Goal: Task Accomplishment & Management: Complete application form

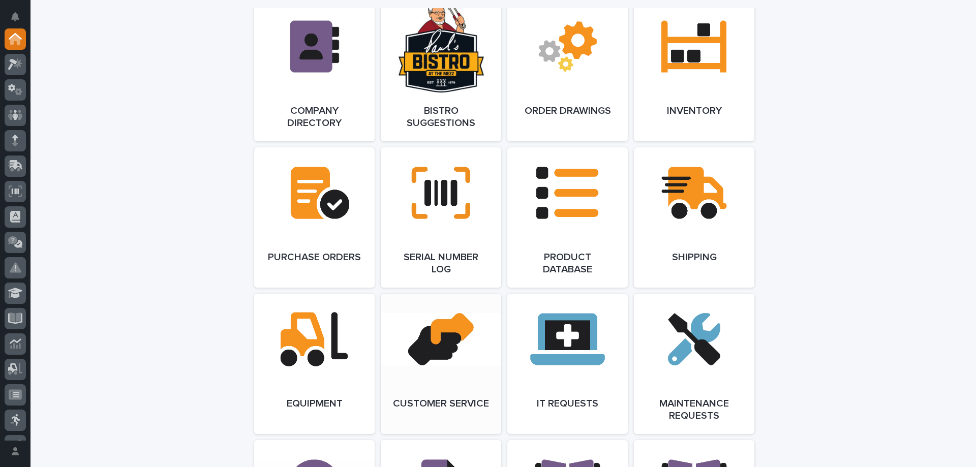
scroll to position [965, 0]
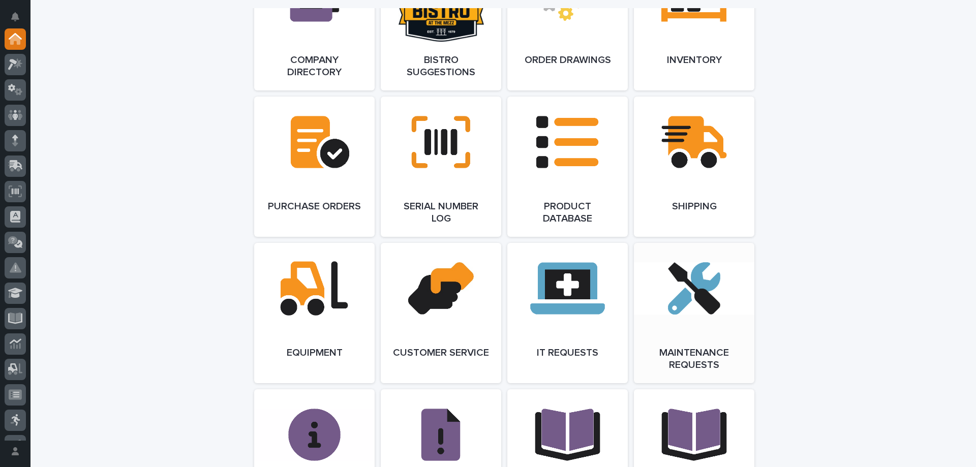
click at [700, 292] on link "Open Link" at bounding box center [694, 313] width 120 height 140
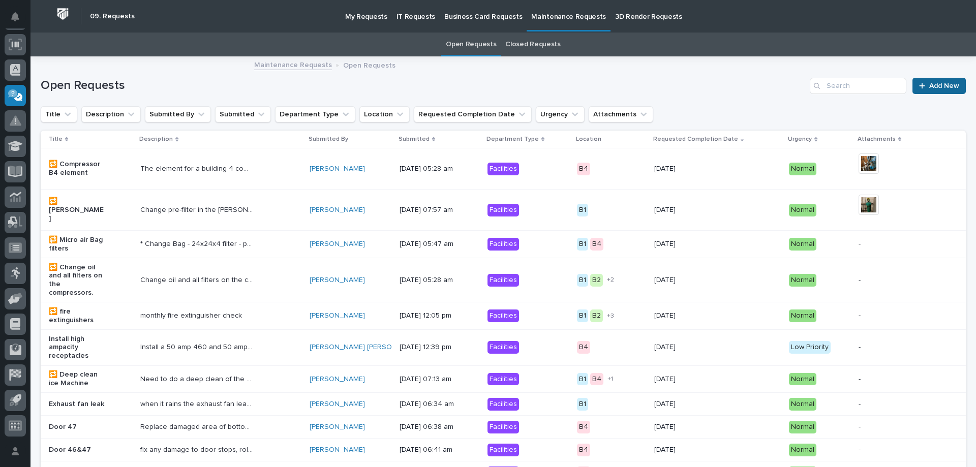
click at [936, 89] on span "Add New" at bounding box center [944, 85] width 30 height 7
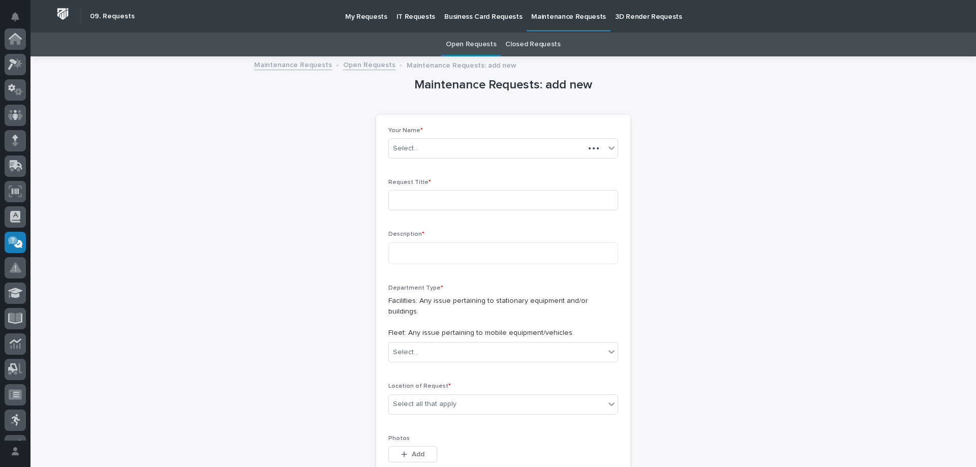
scroll to position [147, 0]
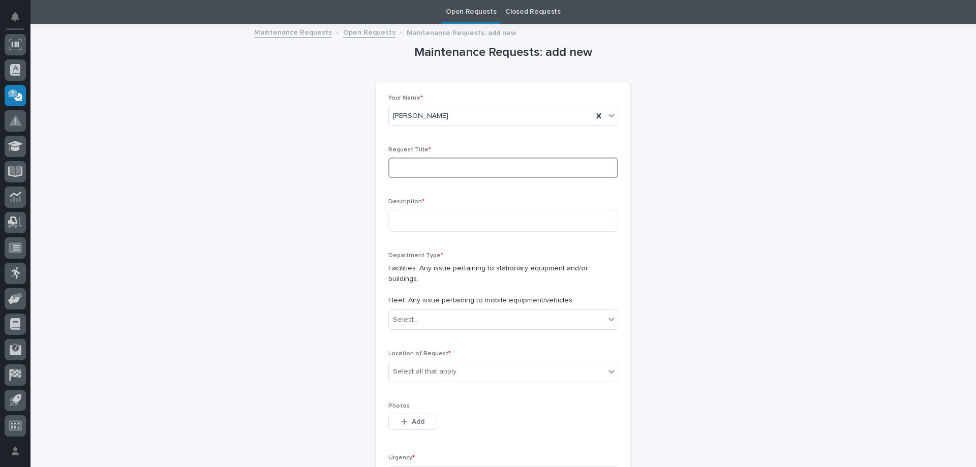
drag, startPoint x: 412, startPoint y: 170, endPoint x: 516, endPoint y: 194, distance: 106.4
click at [409, 169] on input at bounding box center [503, 168] width 230 height 20
type input "A"
type input "PCR42 Air Leak"
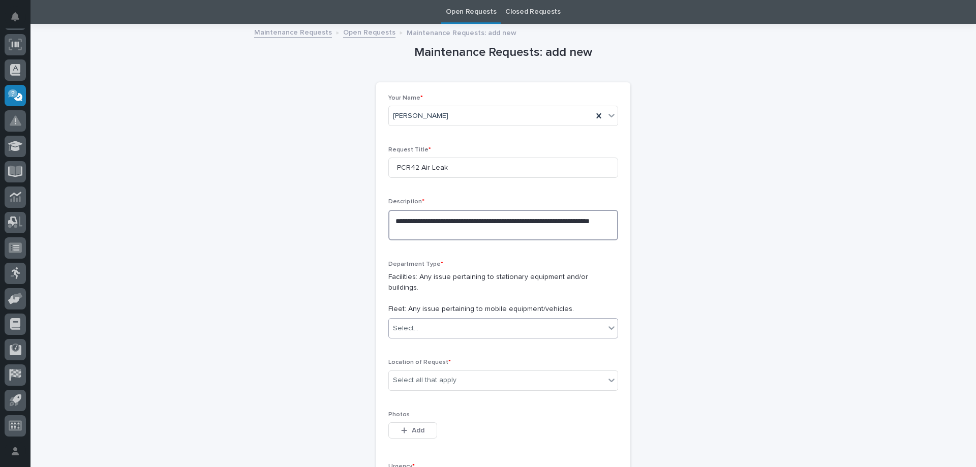
type textarea "**********"
click at [395, 323] on div "Select..." at bounding box center [405, 328] width 25 height 11
click at [415, 335] on span "Facilities" at bounding box center [405, 336] width 32 height 11
click at [446, 375] on div "Select all that apply" at bounding box center [425, 380] width 64 height 11
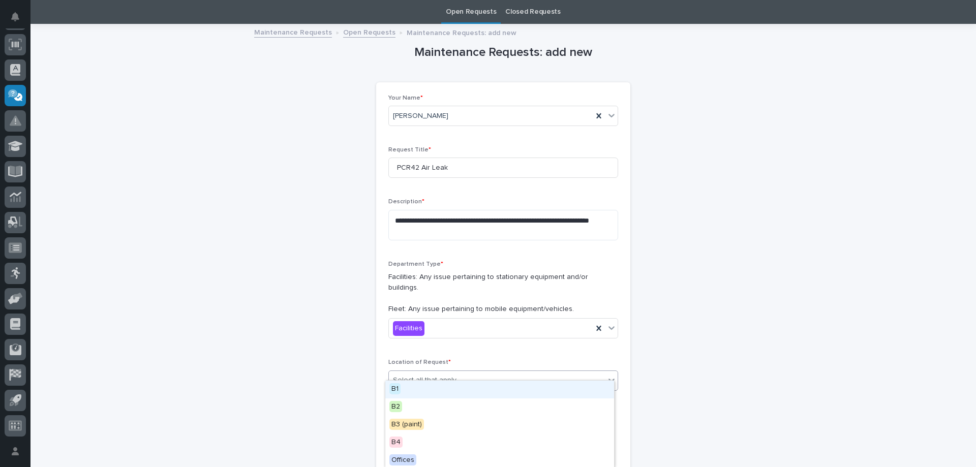
scroll to position [2, 0]
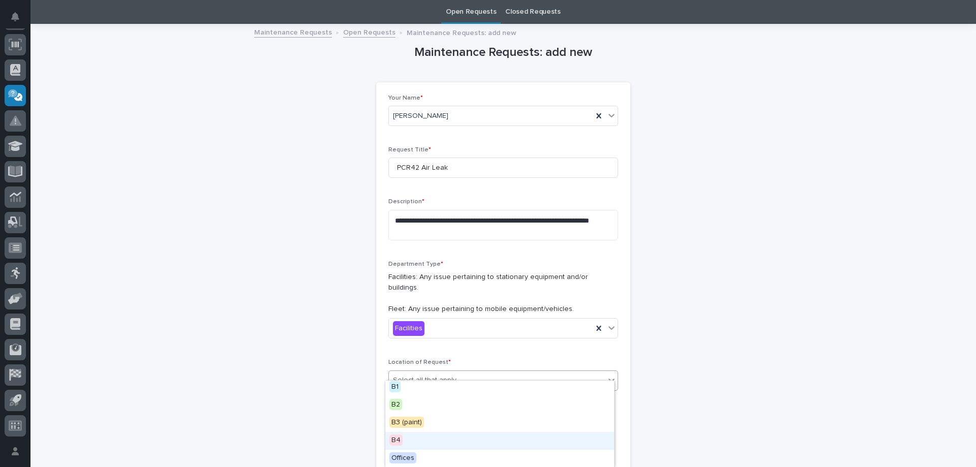
click at [400, 437] on span "B4" at bounding box center [395, 439] width 13 height 11
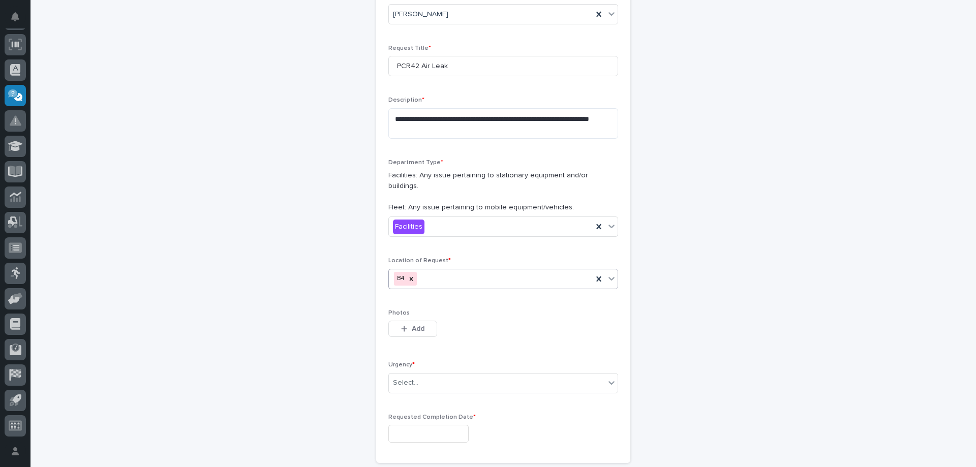
scroll to position [224, 0]
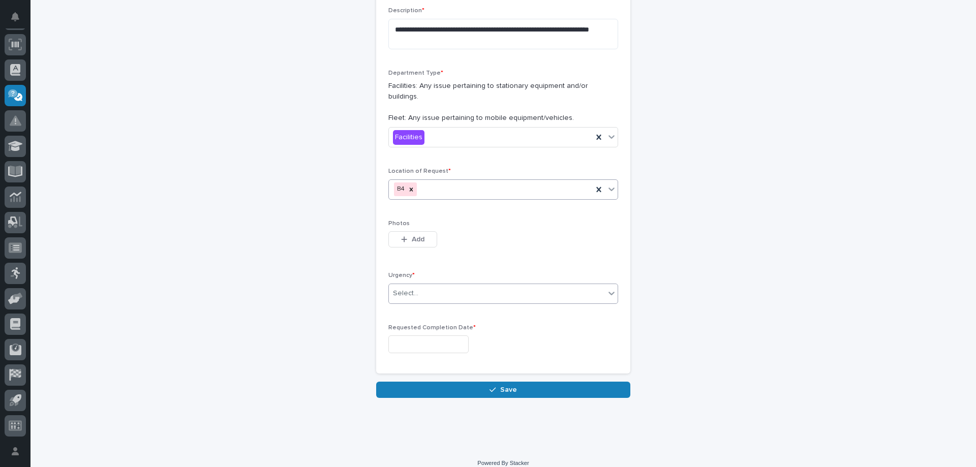
click at [449, 285] on div "Select..." at bounding box center [497, 293] width 216 height 17
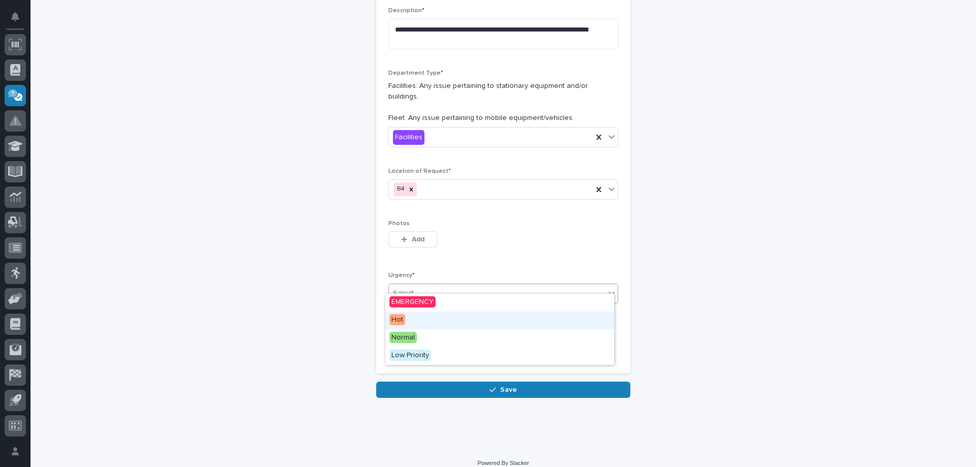
click at [421, 324] on div "Hot" at bounding box center [499, 320] width 229 height 18
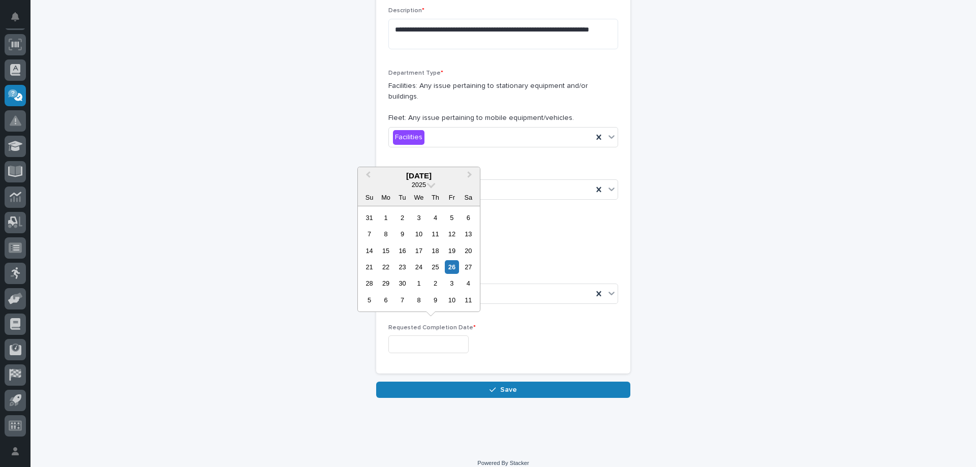
click at [416, 336] on input "text" at bounding box center [428, 344] width 80 height 18
click at [455, 267] on div "26" at bounding box center [452, 267] width 14 height 14
type input "**********"
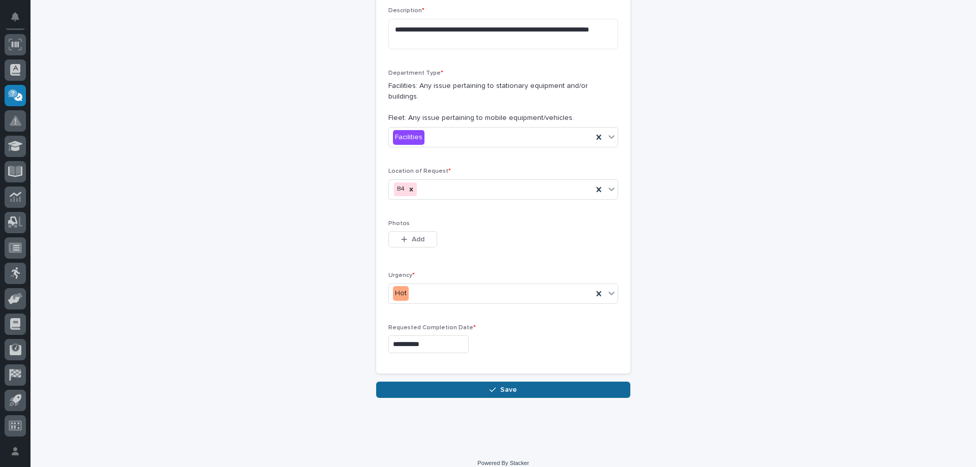
click at [479, 382] on button "Save" at bounding box center [503, 390] width 254 height 16
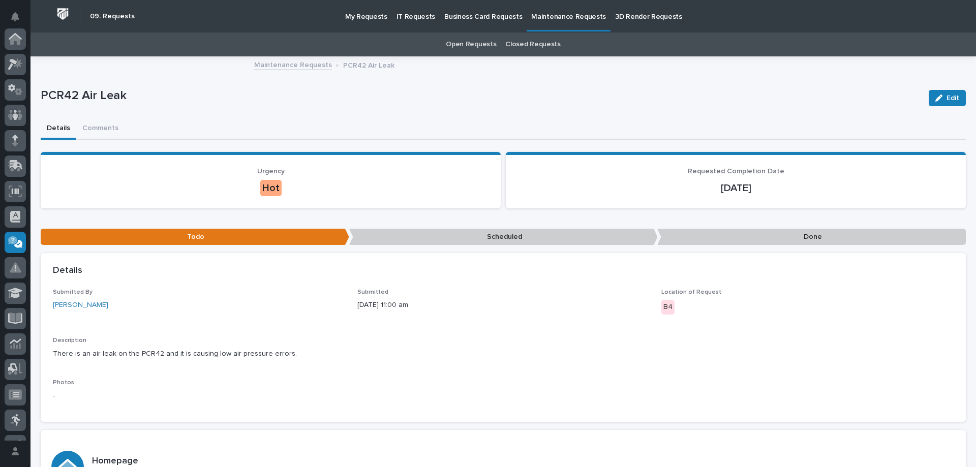
scroll to position [147, 0]
